Goal: Task Accomplishment & Management: Complete application form

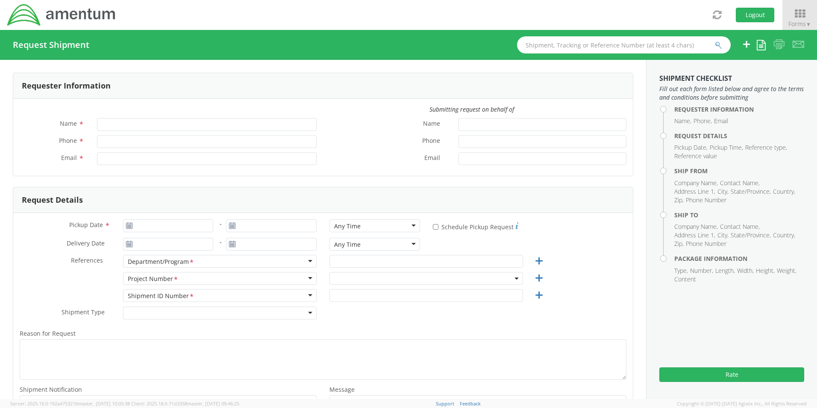
type input "[PERSON_NAME]"
type input "[PHONE_NUMBER]"
type input "[PERSON_NAME][EMAIL_ADDRESS][PERSON_NAME][DOMAIN_NAME]"
type input "09/15/2025"
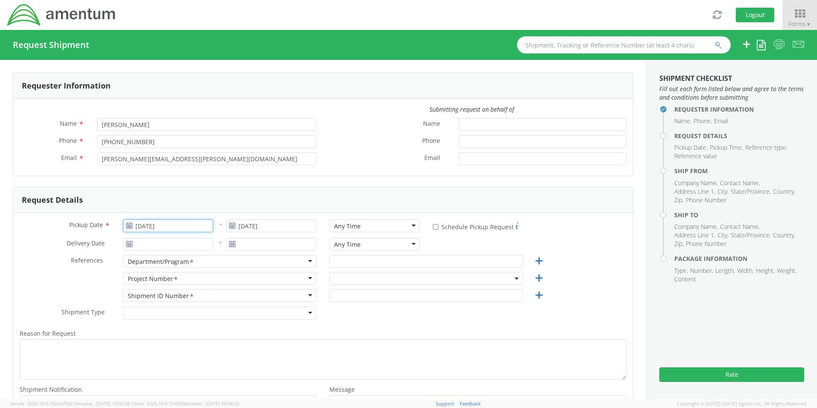
click at [161, 227] on input "09/15/2025" at bounding box center [168, 225] width 91 height 13
click at [149, 292] on td "15" at bounding box center [149, 292] width 18 height 13
click at [135, 242] on input "09/15/2025" at bounding box center [168, 244] width 91 height 13
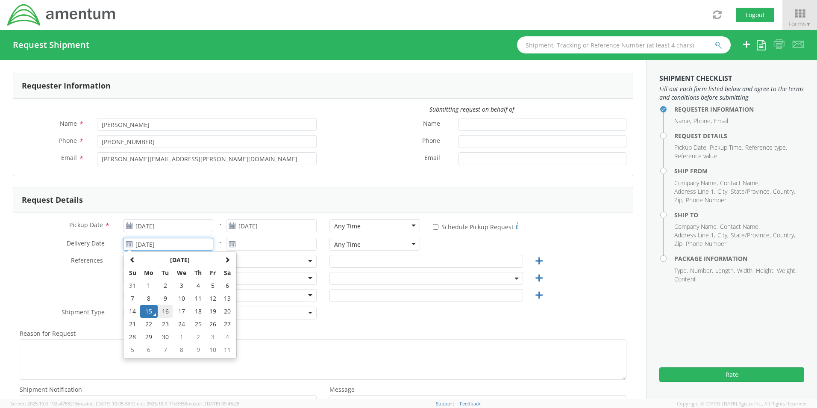
click at [166, 309] on td "16" at bounding box center [165, 311] width 15 height 13
type input "09/16/2025"
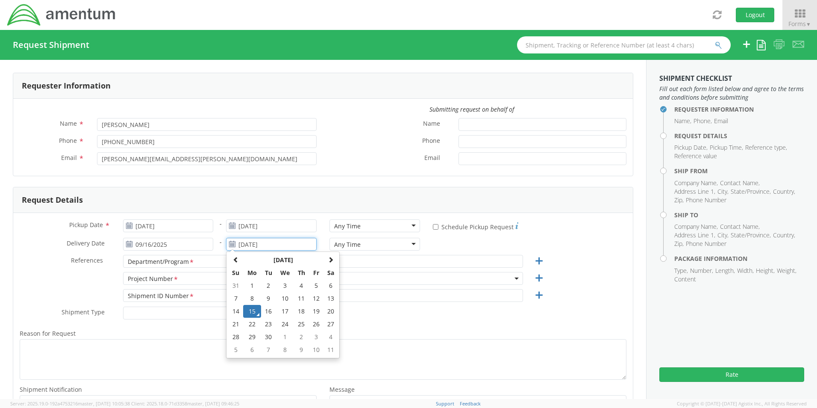
click at [294, 246] on input "09/15/2025" at bounding box center [271, 244] width 91 height 13
click at [265, 315] on td "16" at bounding box center [268, 311] width 15 height 13
type input "09/16/2025"
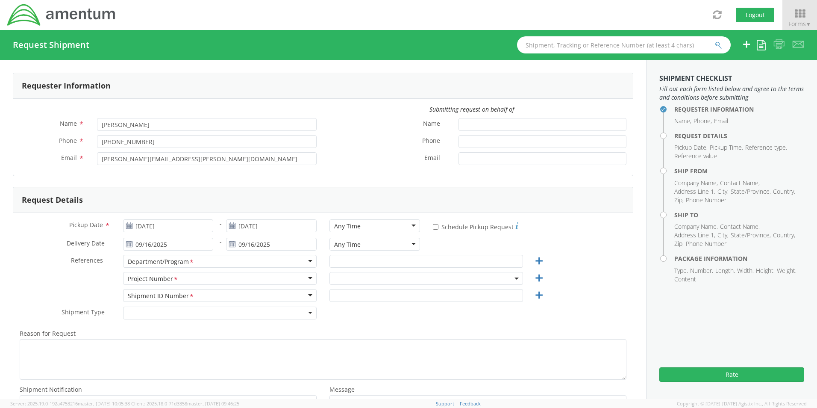
click at [308, 261] on div "Department/Program *" at bounding box center [220, 261] width 194 height 13
click at [306, 261] on div "Department/Program *" at bounding box center [220, 261] width 194 height 13
click at [346, 262] on input "text" at bounding box center [427, 261] width 194 height 13
type input "C"
type input "TLCS"
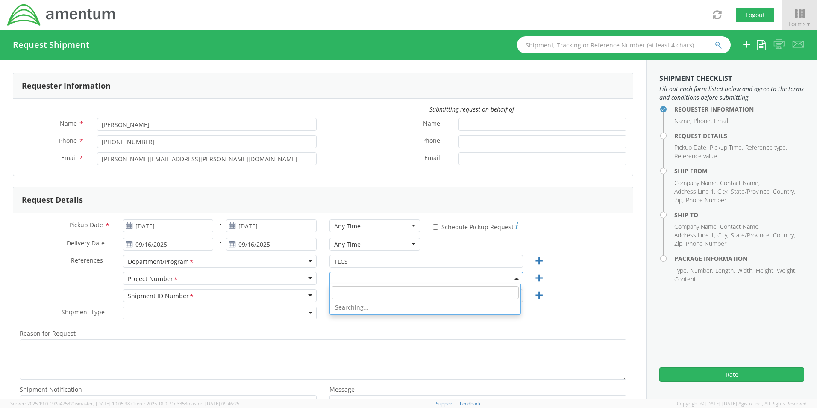
click at [348, 275] on span at bounding box center [427, 278] width 194 height 13
click at [360, 280] on span at bounding box center [427, 278] width 194 height 13
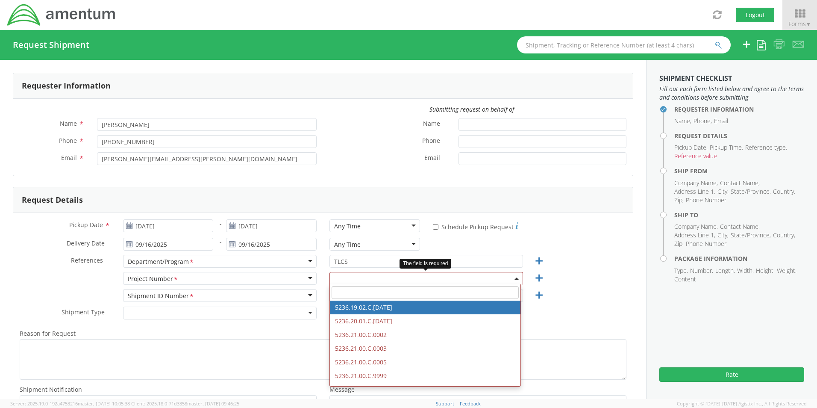
click at [353, 292] on input "search" at bounding box center [425, 292] width 187 height 13
paste input "4857.1.2103.00.00.00.000.FRE"
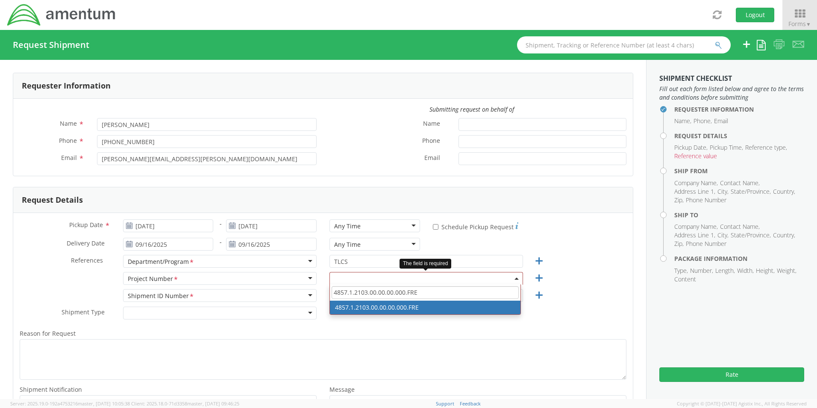
type input "4857.1.2103.00.00.00.000.FRE"
select select "4857.1.2103.00.00.00.000.FRE"
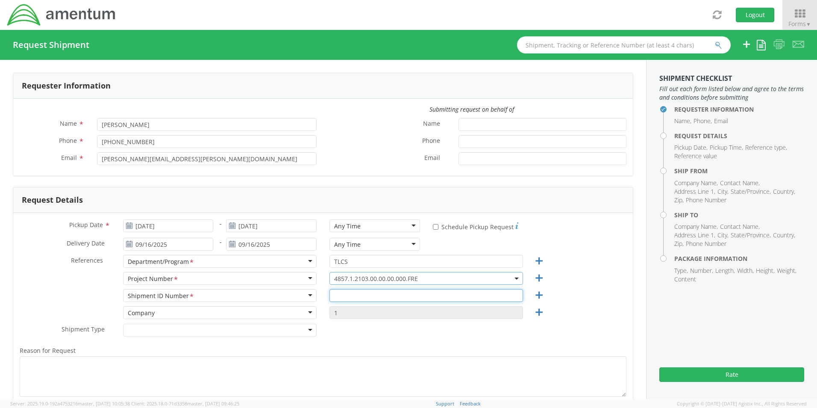
click at [366, 298] on input "text" at bounding box center [427, 295] width 194 height 13
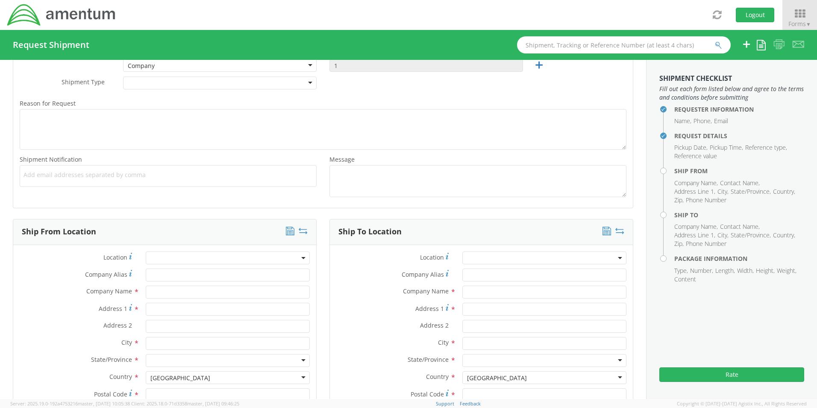
scroll to position [342, 0]
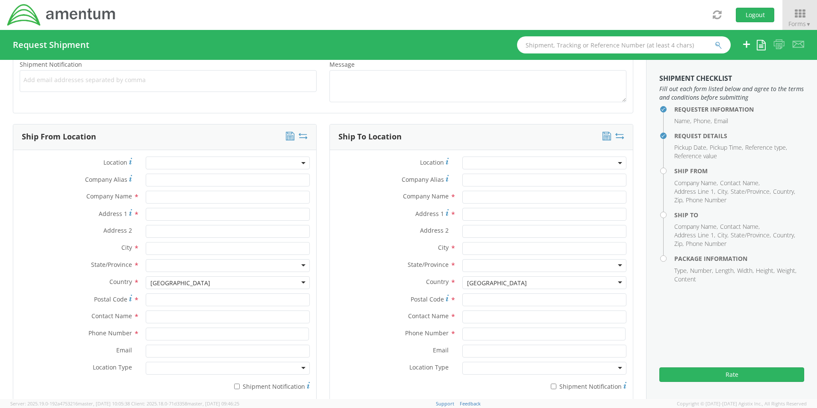
type input "1"
click at [298, 165] on span at bounding box center [228, 162] width 164 height 13
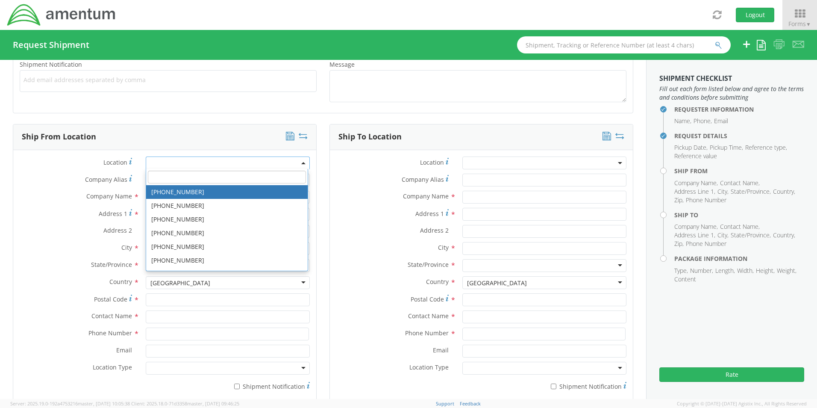
click at [256, 164] on span at bounding box center [228, 162] width 164 height 13
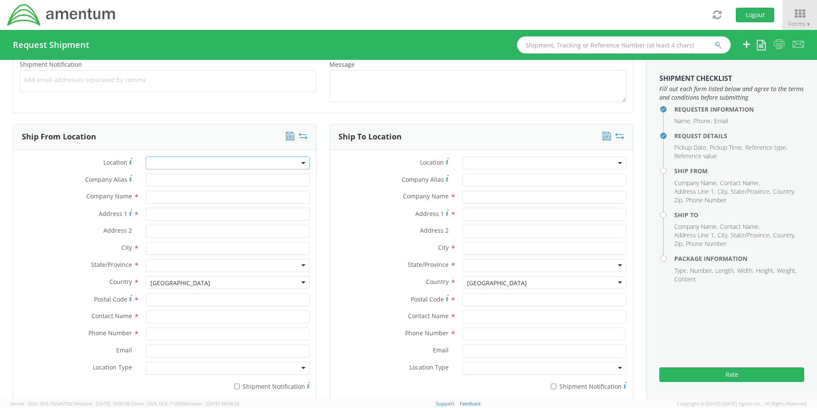
click at [209, 162] on span at bounding box center [228, 162] width 164 height 13
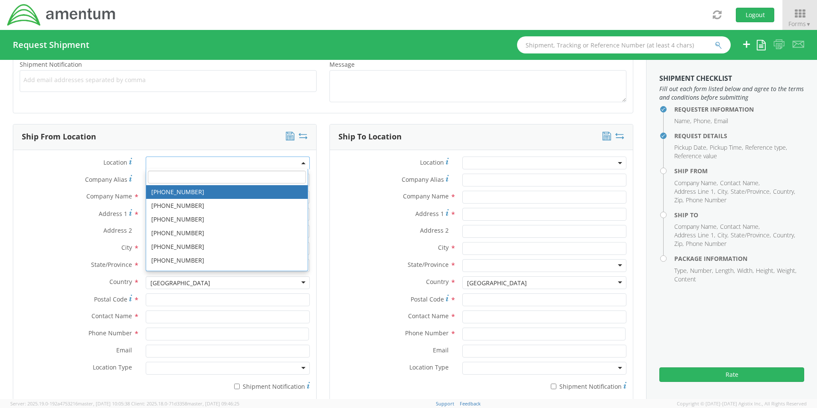
click at [192, 165] on span at bounding box center [228, 162] width 164 height 13
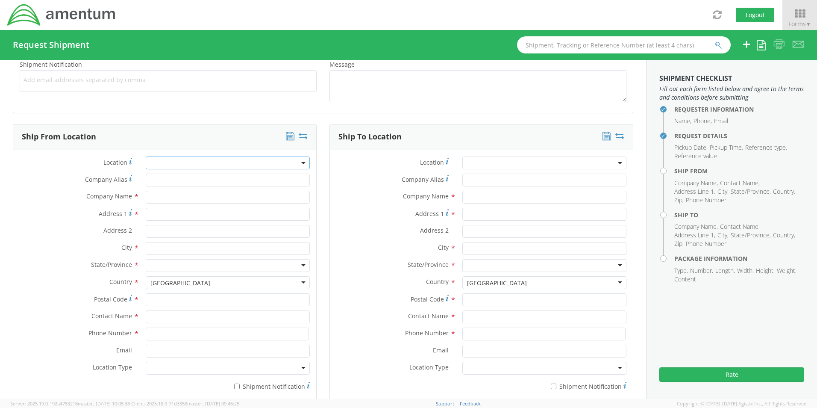
click at [191, 166] on span at bounding box center [228, 162] width 164 height 13
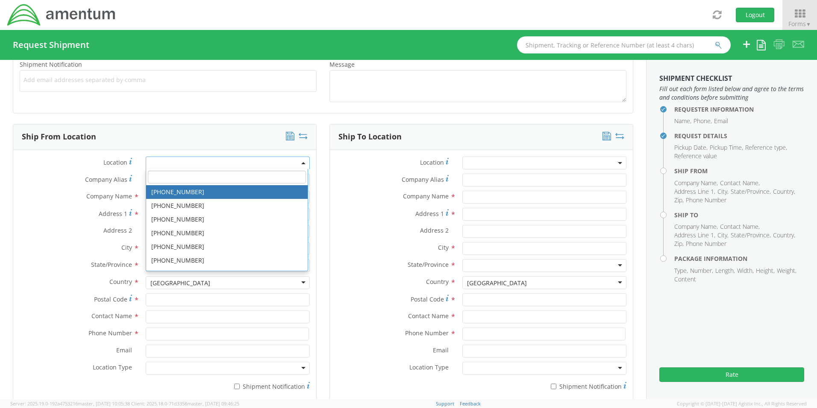
click at [183, 177] on input "search" at bounding box center [227, 177] width 158 height 13
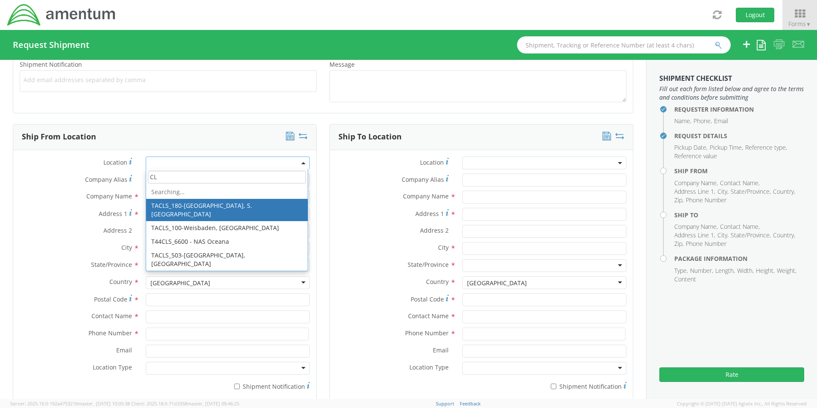
type input "C"
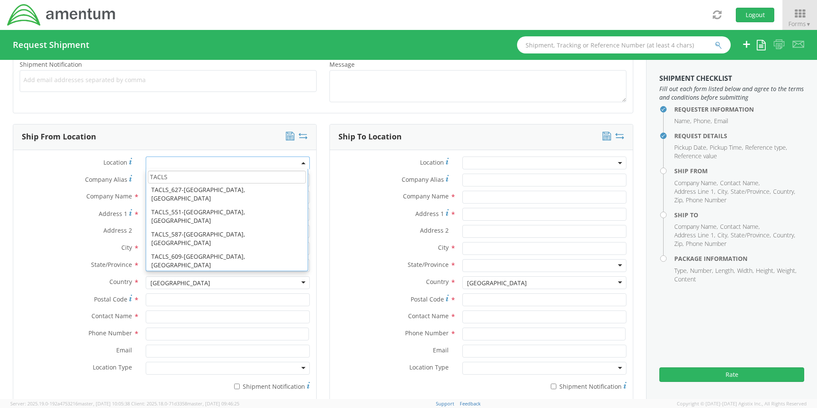
scroll to position [715, 0]
type input "TACLS"
type input "Amentum Services, Inc."
type input "22777 Saufley Road"
type input "Hangar 110, Room 101R"
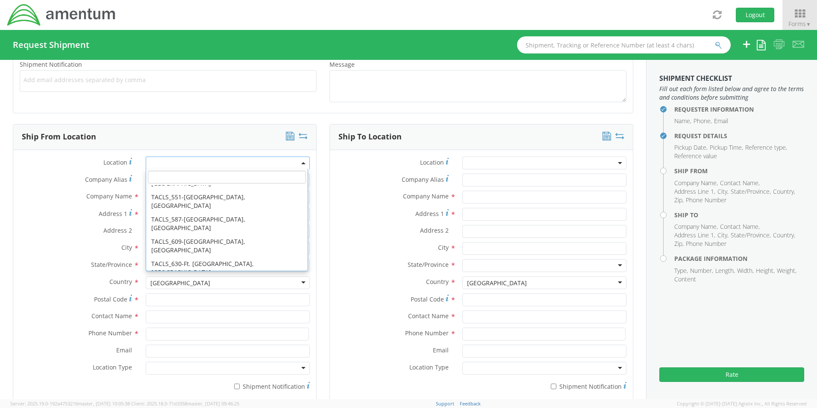
type input "Patuxent River"
type input "20670"
select select "42719"
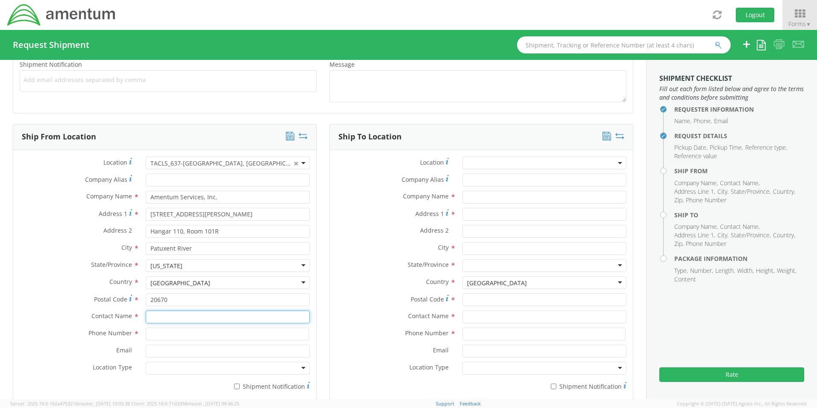
click at [177, 318] on input "text" at bounding box center [228, 316] width 164 height 13
click at [185, 316] on input "text" at bounding box center [228, 316] width 164 height 13
type input "[PERSON_NAME]"
type input "[PHONE_NUMBER]"
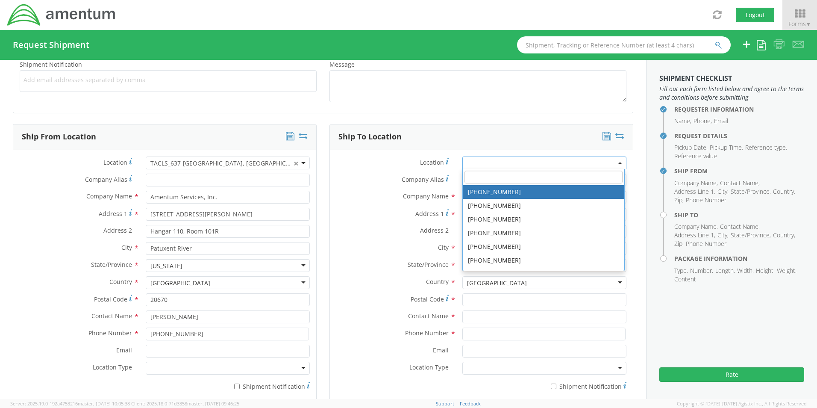
click at [510, 166] on span at bounding box center [545, 162] width 164 height 13
click at [500, 178] on input "search" at bounding box center [544, 177] width 158 height 13
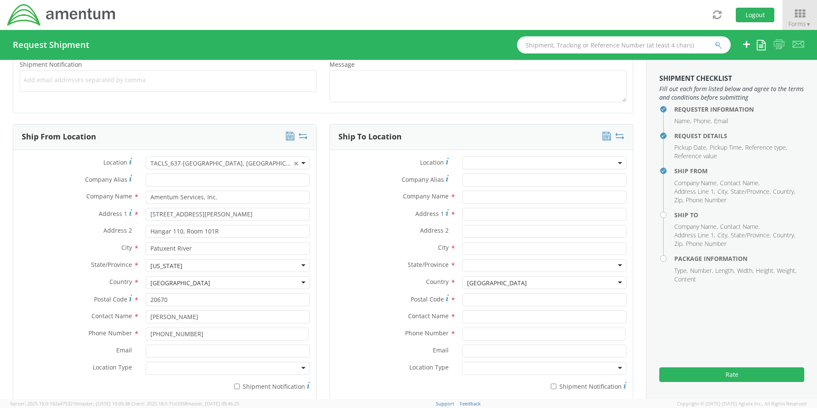
click at [443, 145] on div "Ship To Location" at bounding box center [481, 137] width 303 height 26
click at [472, 202] on input "text" at bounding box center [545, 197] width 164 height 13
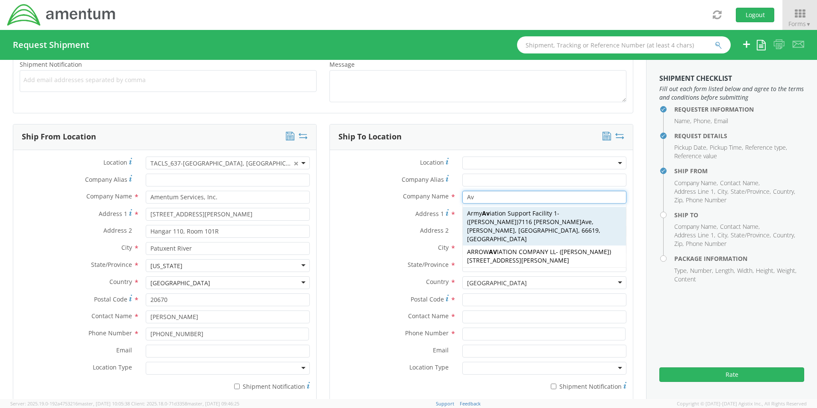
type input "Aviation Laboratories"
type input "910 Maria St"
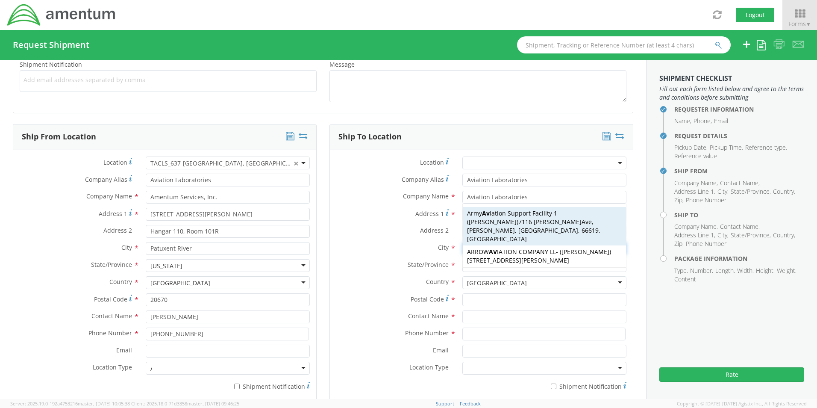
type input "Kenner"
type input "70062"
type input "Receiving"
type input "5044696886"
type input "Aviation Laboratories"
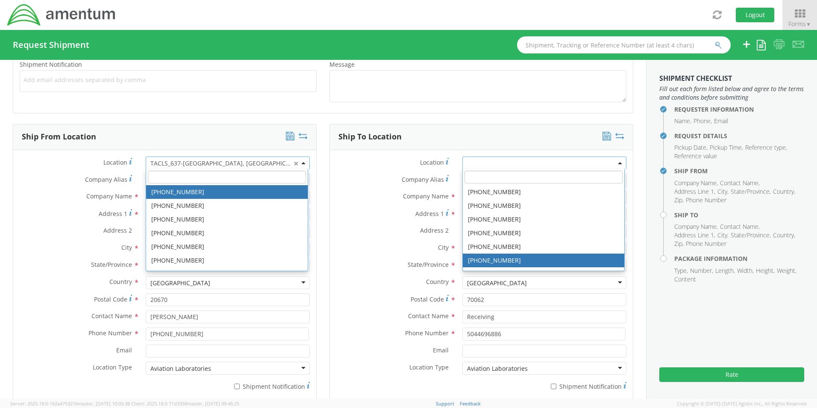
type input "[GEOGRAPHIC_DATA]"
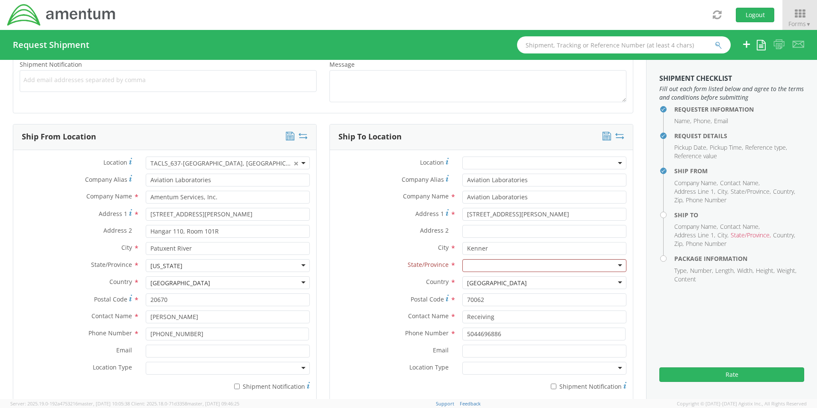
click at [373, 213] on label "Address 1 *" at bounding box center [393, 214] width 126 height 12
click at [463, 213] on input "910 Maria St" at bounding box center [545, 214] width 164 height 13
click at [486, 267] on div at bounding box center [545, 265] width 164 height 13
type input "L"
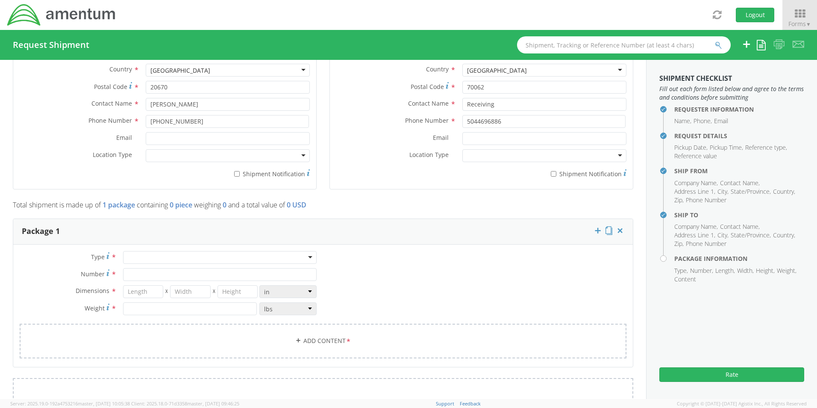
scroll to position [556, 0]
click at [284, 254] on div at bounding box center [220, 256] width 194 height 13
click at [151, 273] on input "Number *" at bounding box center [220, 273] width 194 height 13
type input "1"
click at [153, 288] on input "number" at bounding box center [143, 290] width 41 height 13
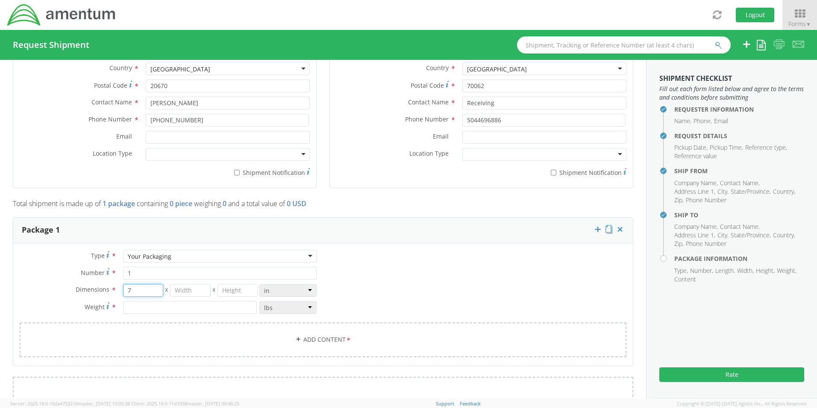
type input "7"
type input "5"
type input "2"
click at [168, 310] on input "number" at bounding box center [190, 307] width 134 height 13
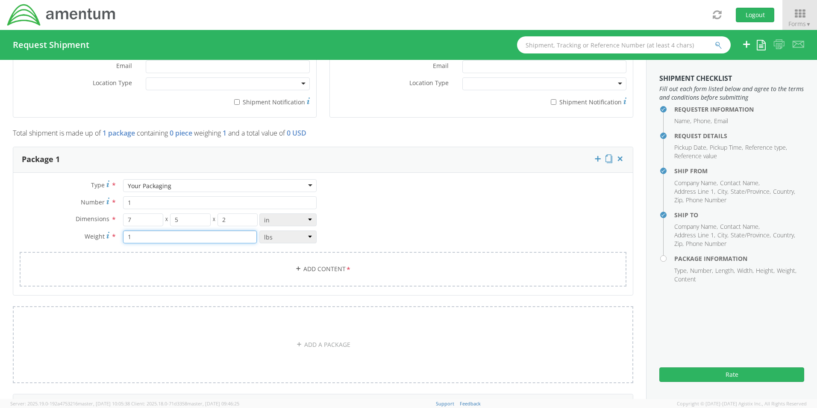
scroll to position [641, 0]
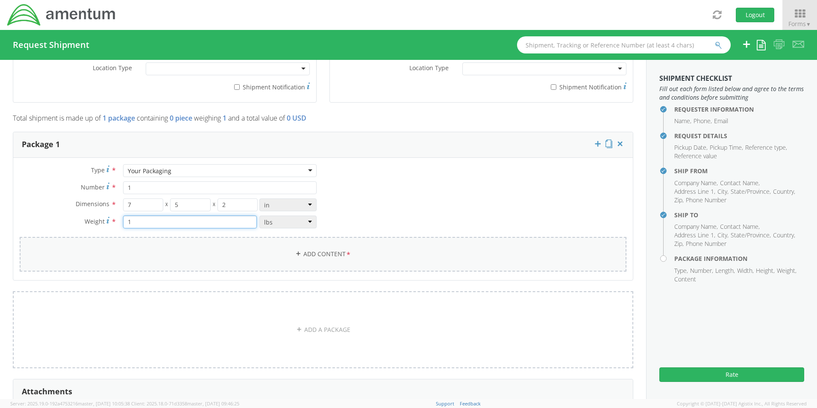
type input "1"
click at [454, 259] on link "Add Content *" at bounding box center [323, 254] width 607 height 35
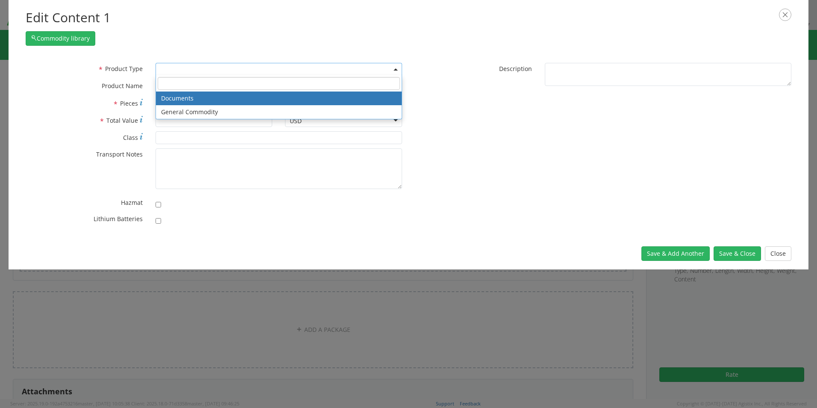
click at [215, 69] on span at bounding box center [279, 69] width 247 height 13
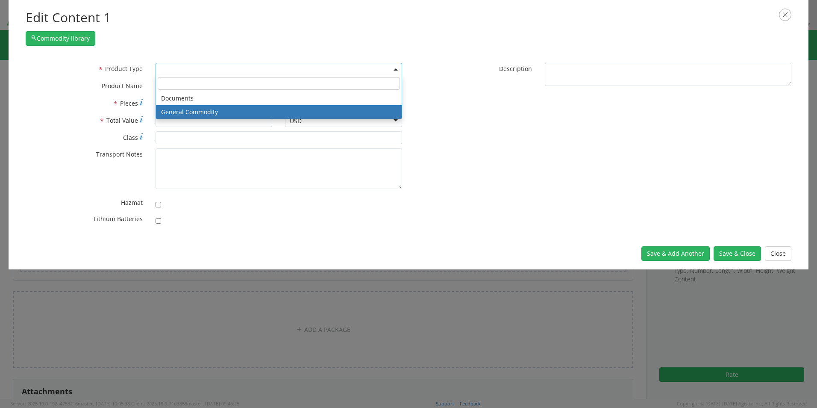
select select "COMMODITY"
type input "General Commodity"
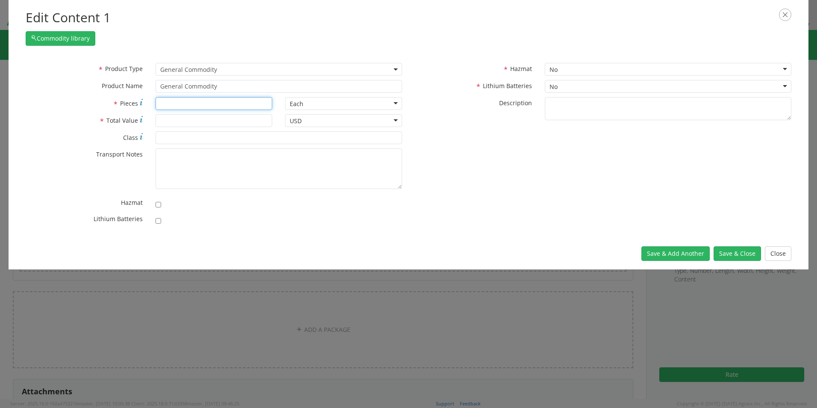
click at [181, 108] on input "* Pieces" at bounding box center [214, 103] width 117 height 13
type input "1"
click at [170, 123] on input "* Total Value" at bounding box center [214, 120] width 117 height 13
type input "25"
click at [731, 250] on button "Save & Close" at bounding box center [737, 253] width 47 height 15
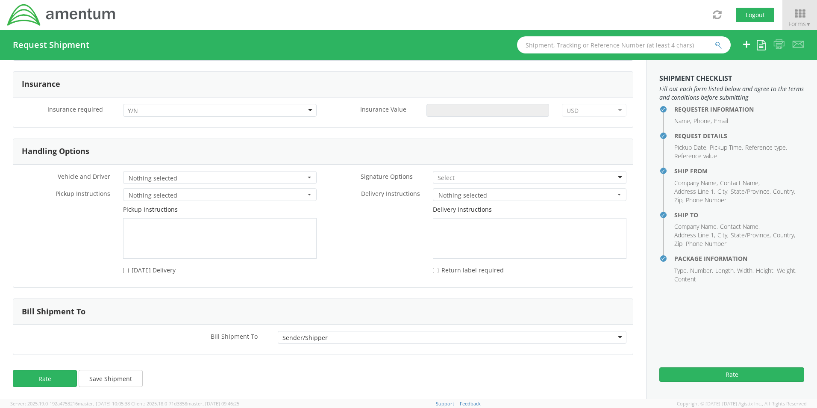
scroll to position [1038, 0]
click at [35, 374] on button "Rate" at bounding box center [45, 377] width 64 height 17
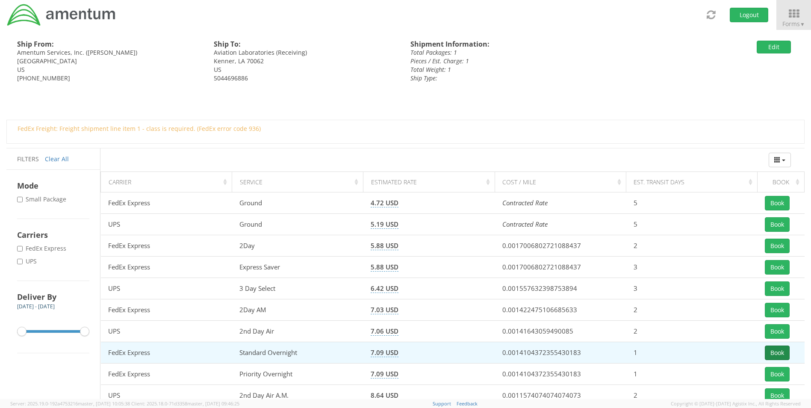
click at [784, 355] on button "Book" at bounding box center [777, 352] width 25 height 15
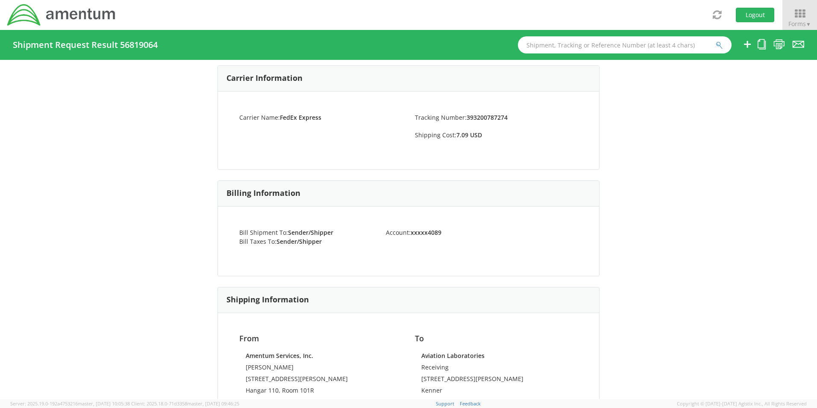
scroll to position [256, 0]
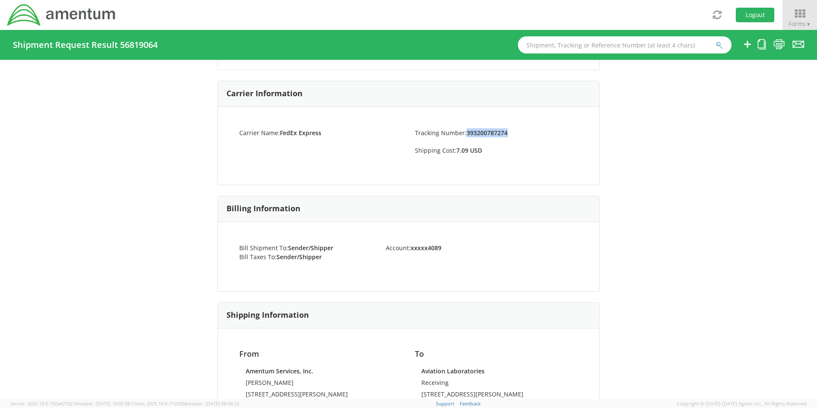
drag, startPoint x: 507, startPoint y: 132, endPoint x: 464, endPoint y: 134, distance: 42.4
click at [464, 134] on li "Tracking Number: 393200787274" at bounding box center [497, 132] width 176 height 9
copy strong "393200787274"
click at [640, 239] on div "Shipment 56819064 Request Information Request Information Name: Dean Selzer Ema…" at bounding box center [408, 229] width 817 height 339
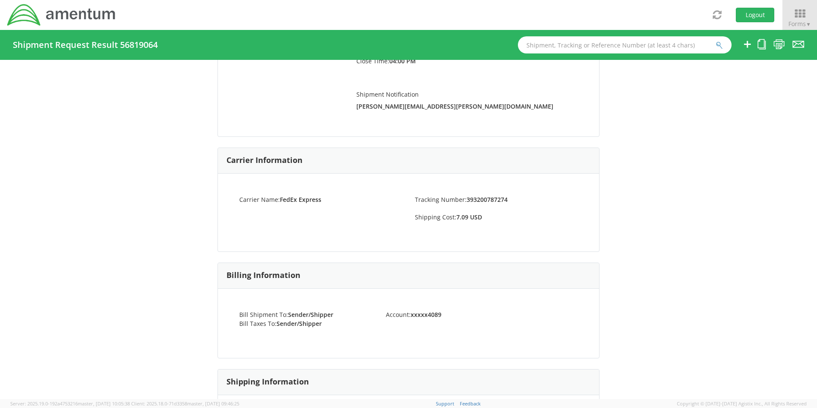
scroll to position [43, 0]
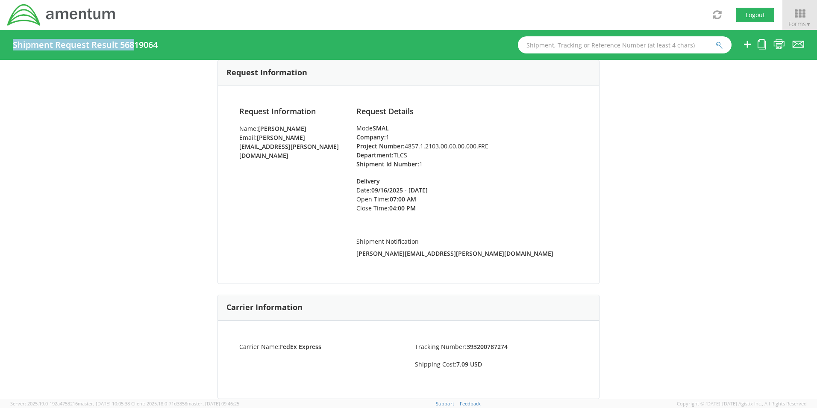
drag, startPoint x: 160, startPoint y: 47, endPoint x: 135, endPoint y: 46, distance: 25.3
click at [135, 46] on div "Shipment Request Result 56819064" at bounding box center [89, 44] width 153 height 9
click at [133, 44] on h4 "Shipment Request Result 56819064" at bounding box center [85, 44] width 145 height 9
drag, startPoint x: 117, startPoint y: 44, endPoint x: 160, endPoint y: 47, distance: 43.3
click at [160, 47] on div "Shipment Request Result 56819064" at bounding box center [89, 44] width 153 height 9
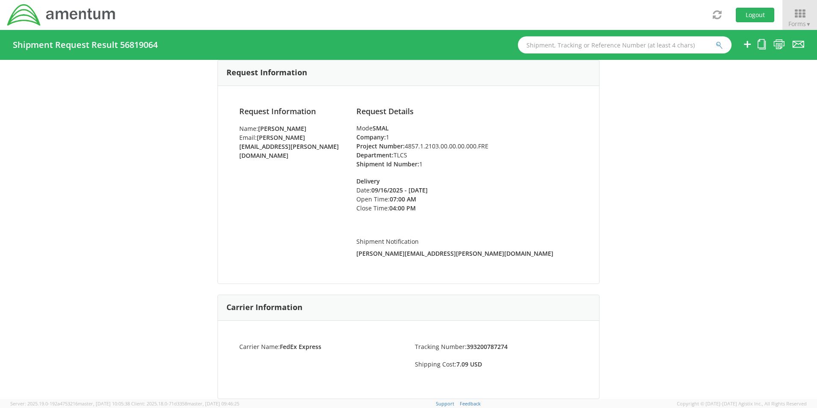
drag, startPoint x: 160, startPoint y: 47, endPoint x: 151, endPoint y: 47, distance: 8.5
click at [151, 47] on h4 "Shipment Request Result 56819064" at bounding box center [85, 44] width 145 height 9
drag, startPoint x: 119, startPoint y: 44, endPoint x: 156, endPoint y: 45, distance: 36.8
click at [156, 45] on h4 "Shipment Request Result 56819064" at bounding box center [85, 44] width 145 height 9
copy h4 "56819064"
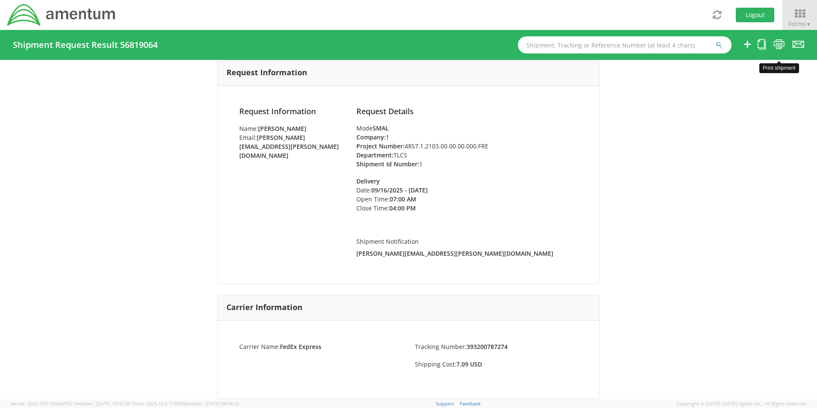
click at [779, 42] on icon at bounding box center [780, 44] width 12 height 11
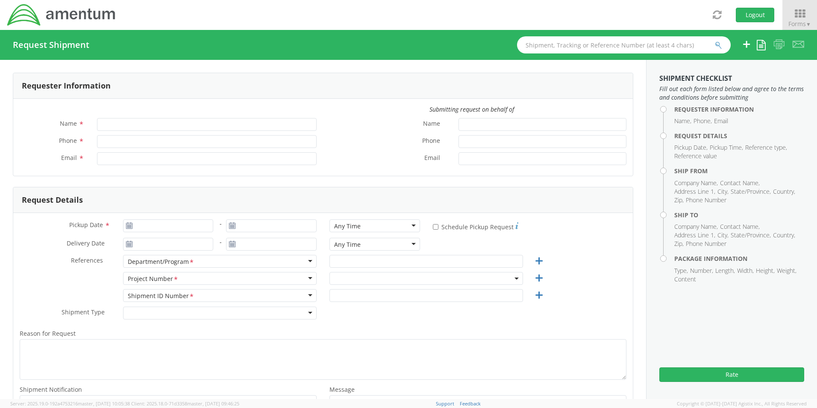
type input "[PERSON_NAME]"
type input "[PHONE_NUMBER]"
type input "[PERSON_NAME][EMAIL_ADDRESS][PERSON_NAME][DOMAIN_NAME]"
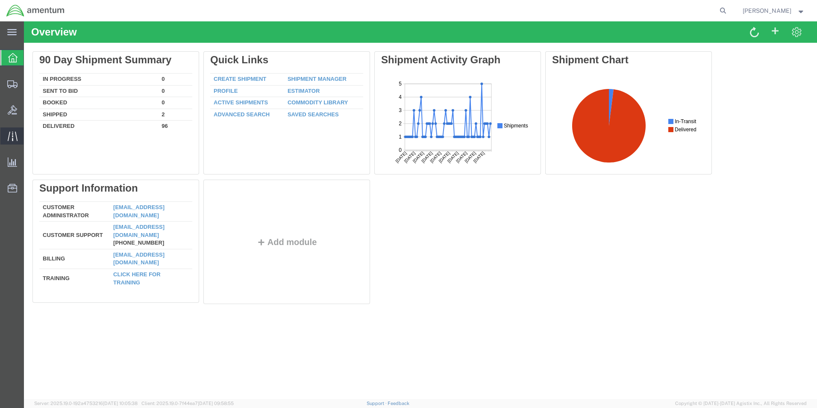
click at [11, 135] on icon at bounding box center [13, 136] width 10 height 10
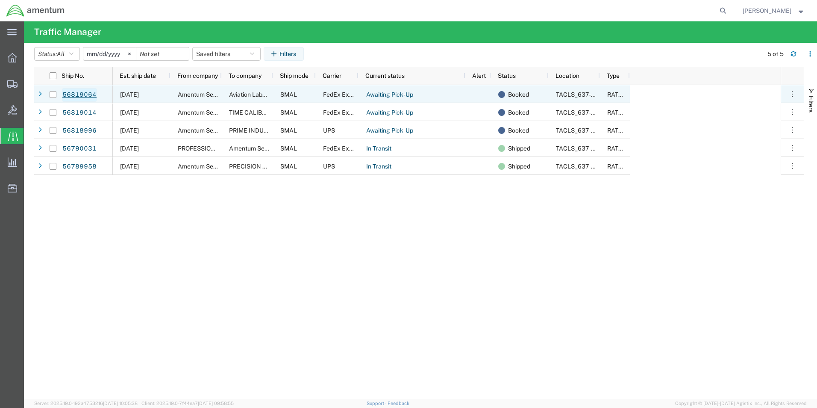
click at [74, 89] on link "56819064" at bounding box center [79, 95] width 35 height 14
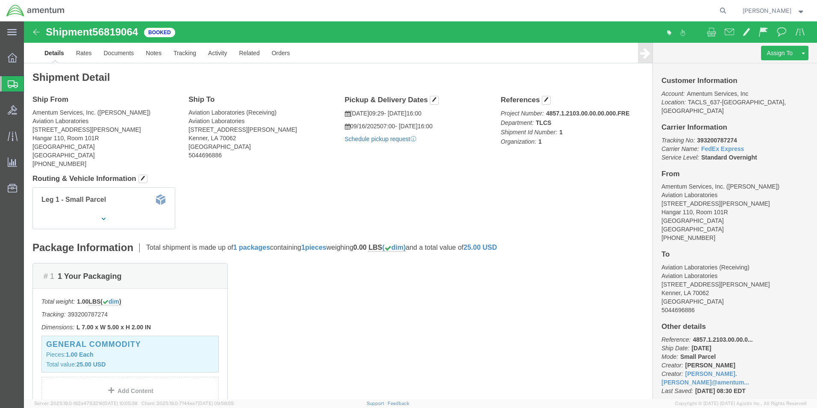
click link "Schedule pickup request"
